Goal: Ask a question

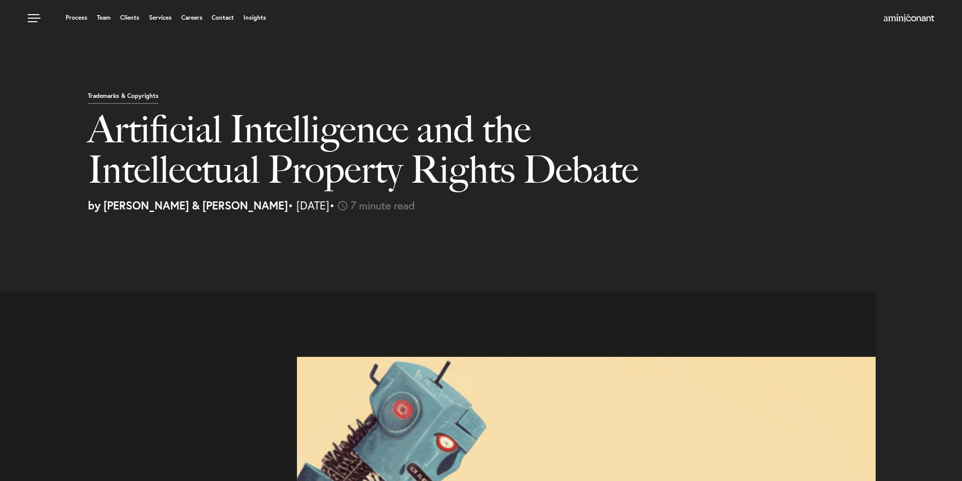
select select "PH"
select select "Austin"
select select "Business and Civil Litigation"
select select "PH"
select select "Austin"
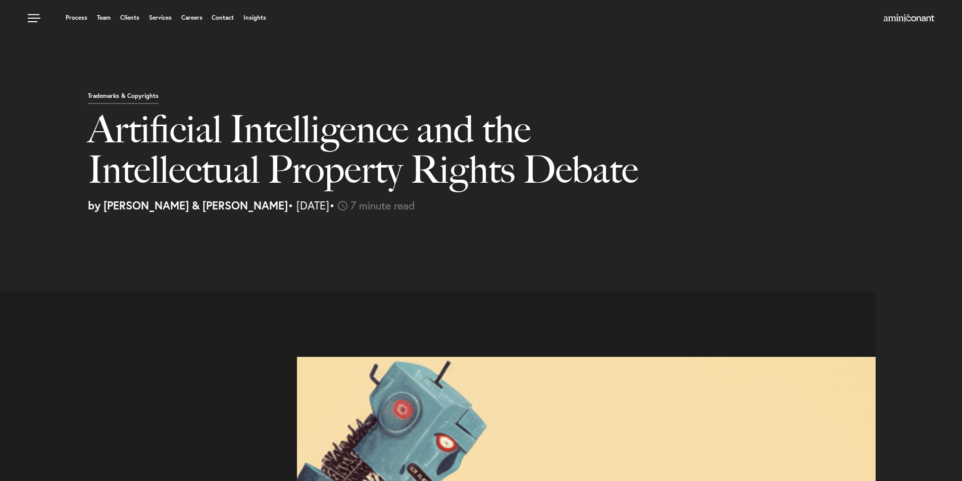
select select "Business and Civil Litigation"
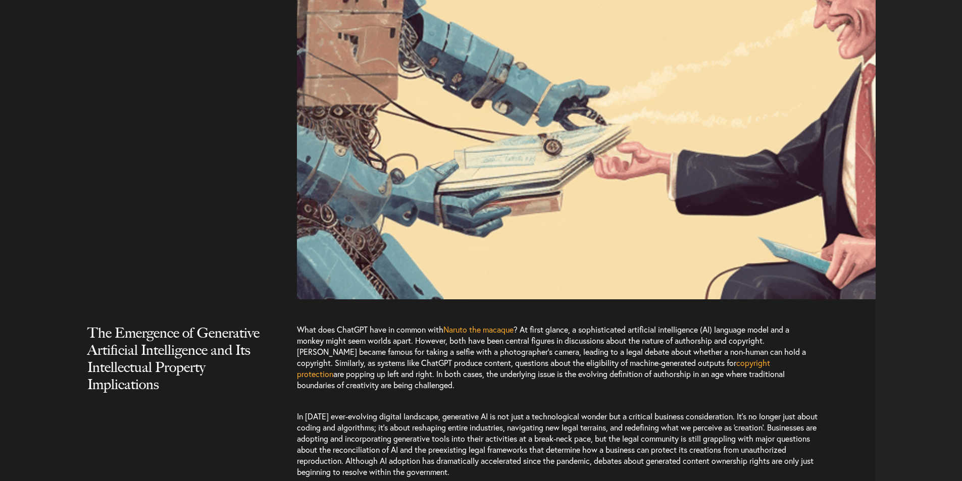
scroll to position [707, 0]
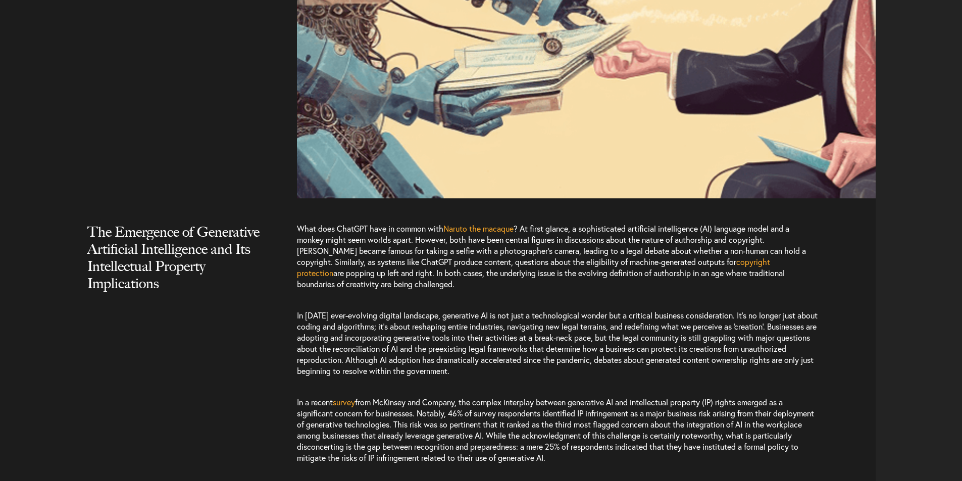
click at [269, 246] on div "The Emergence of Generative Artificial Intelligence and Its Intellectual Proper…" at bounding box center [188, 267] width 217 height 89
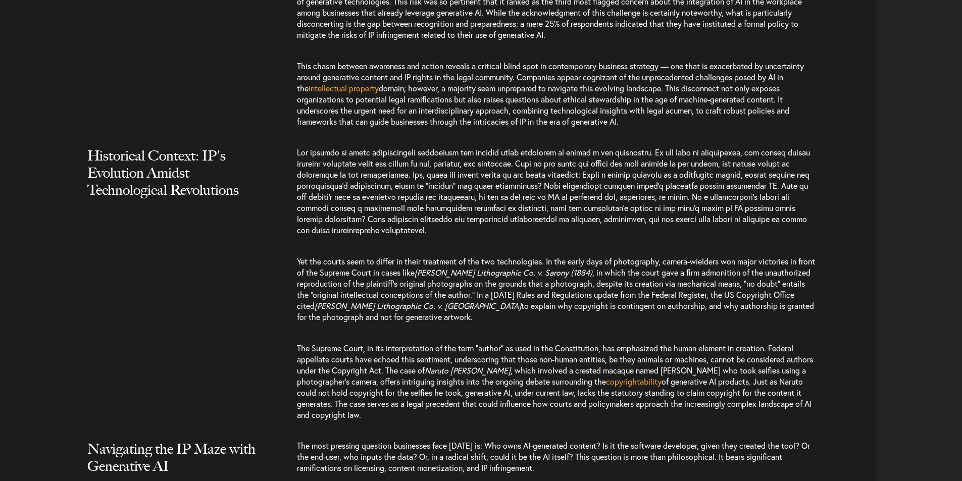
scroll to position [1212, 0]
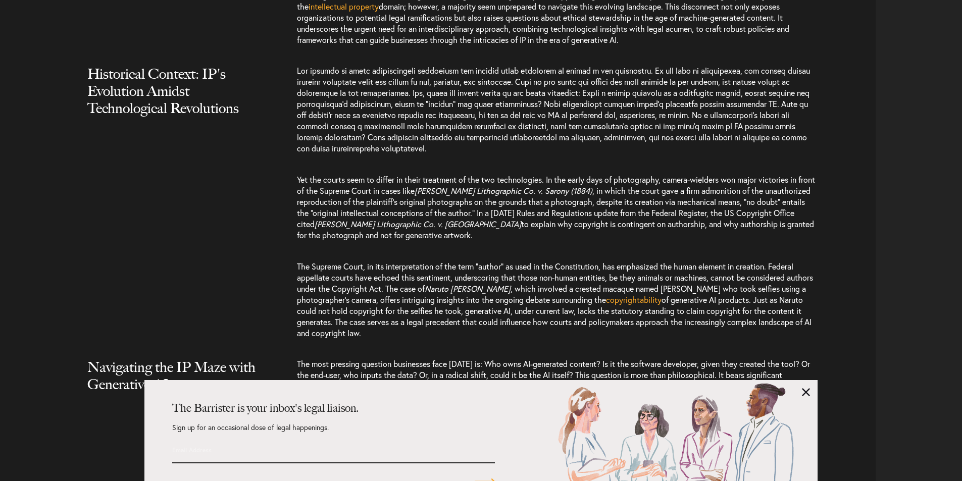
click at [819, 396] on div "The most pressing question businesses face today is: Who owns AI-generated cont…" at bounding box center [586, 422] width 579 height 128
click at [807, 390] on link at bounding box center [806, 392] width 8 height 8
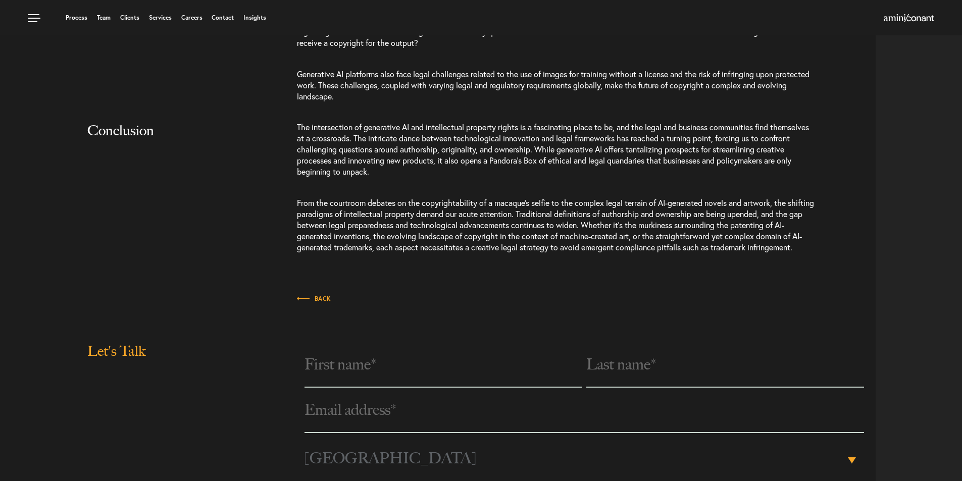
scroll to position [2296, 0]
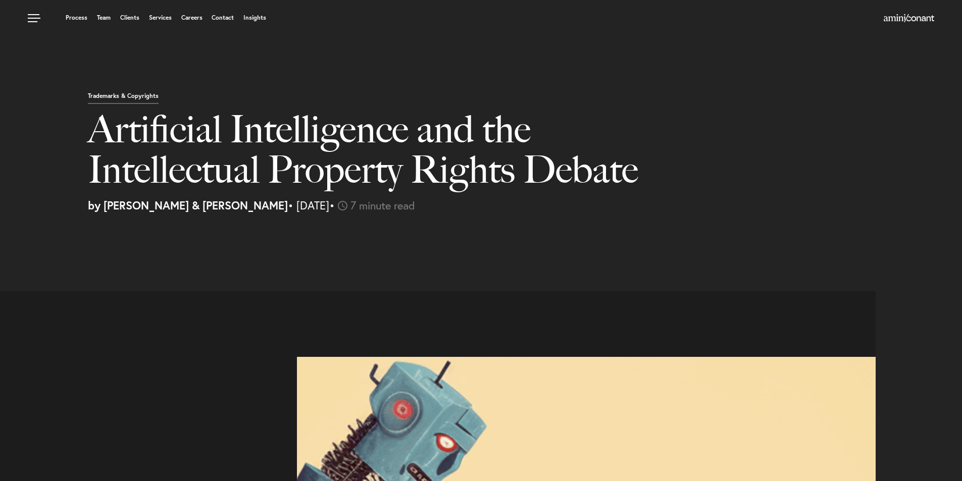
select select "PH"
select select "Austin"
select select "Business and Civil Litigation"
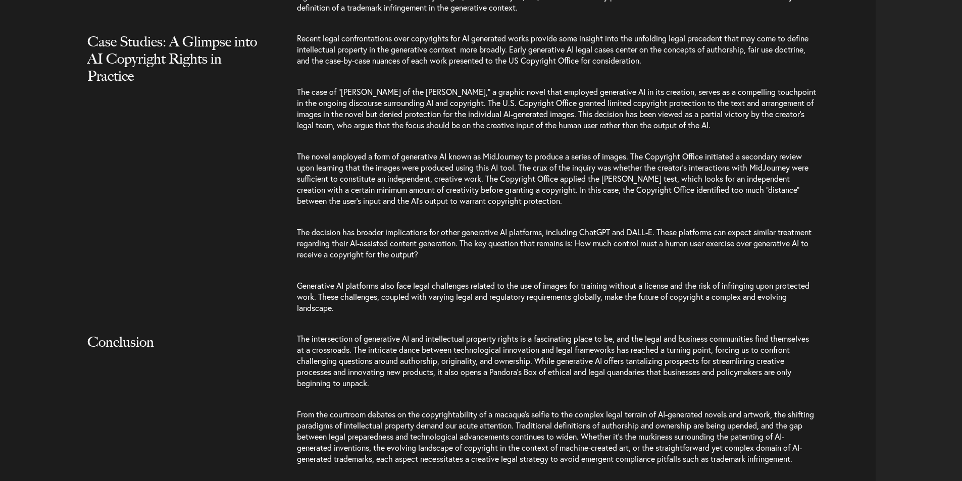
scroll to position [2171, 0]
